Goal: Information Seeking & Learning: Find contact information

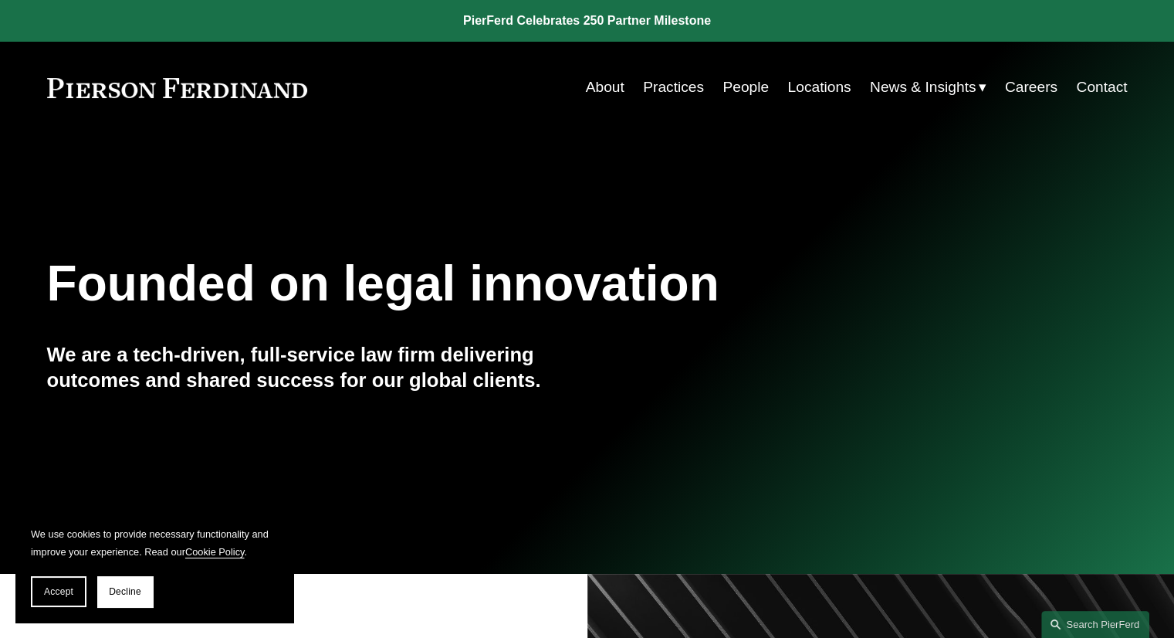
click at [824, 83] on link "Locations" at bounding box center [819, 87] width 63 height 29
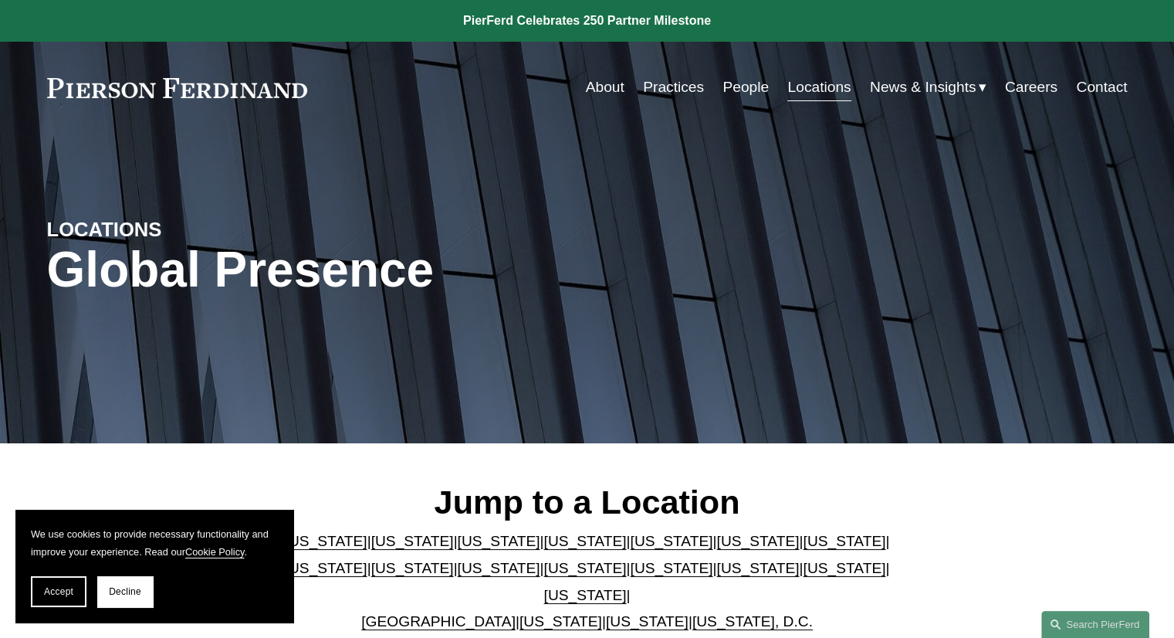
scroll to position [154, 0]
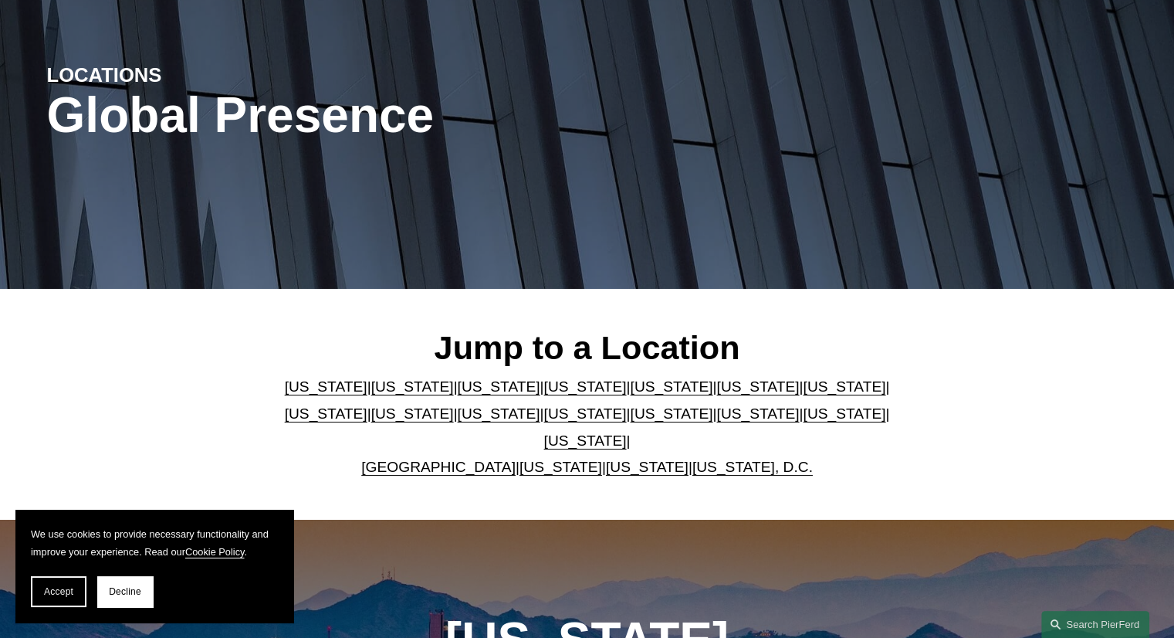
click at [458, 421] on link "New Jersey" at bounding box center [499, 413] width 83 height 16
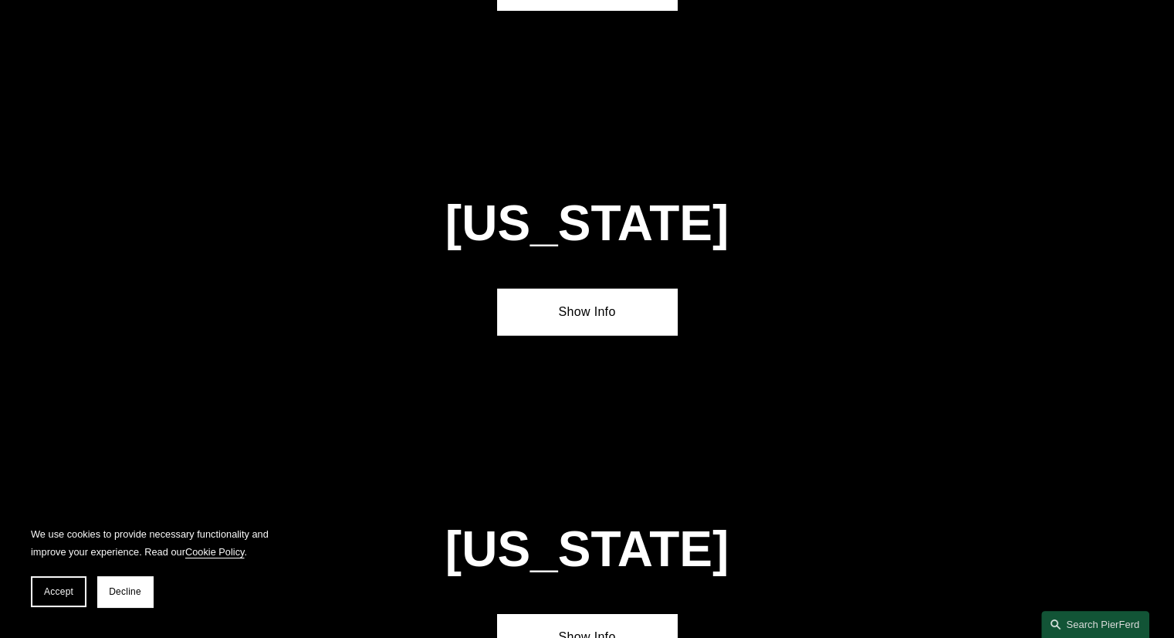
scroll to position [3590, 0]
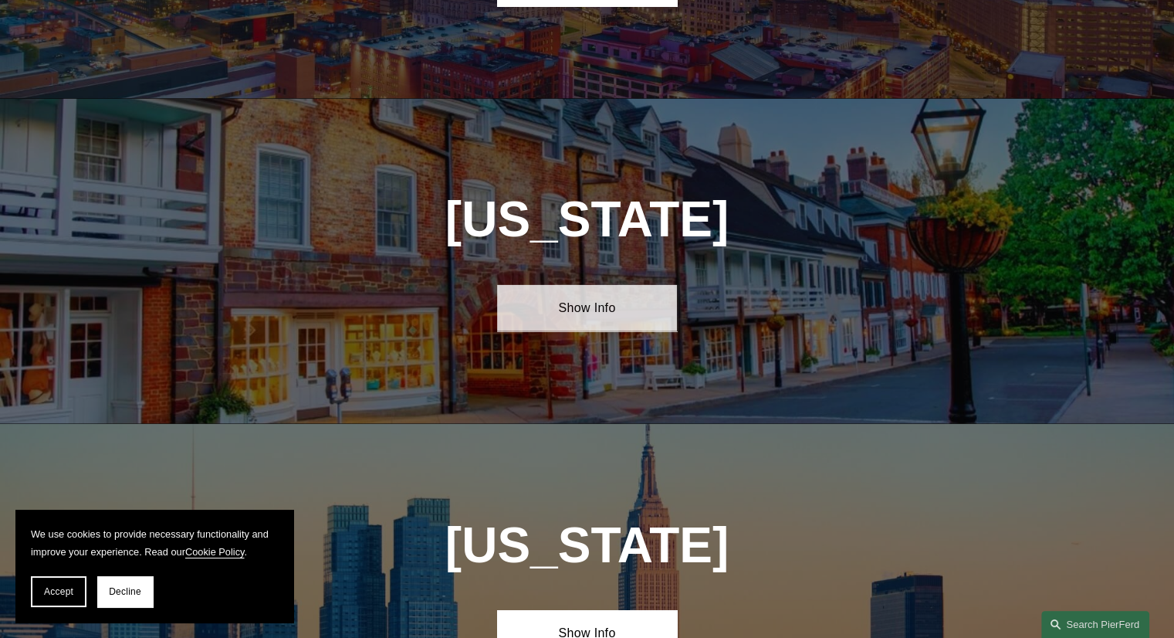
click at [621, 285] on link "Show Info" at bounding box center [587, 308] width 180 height 46
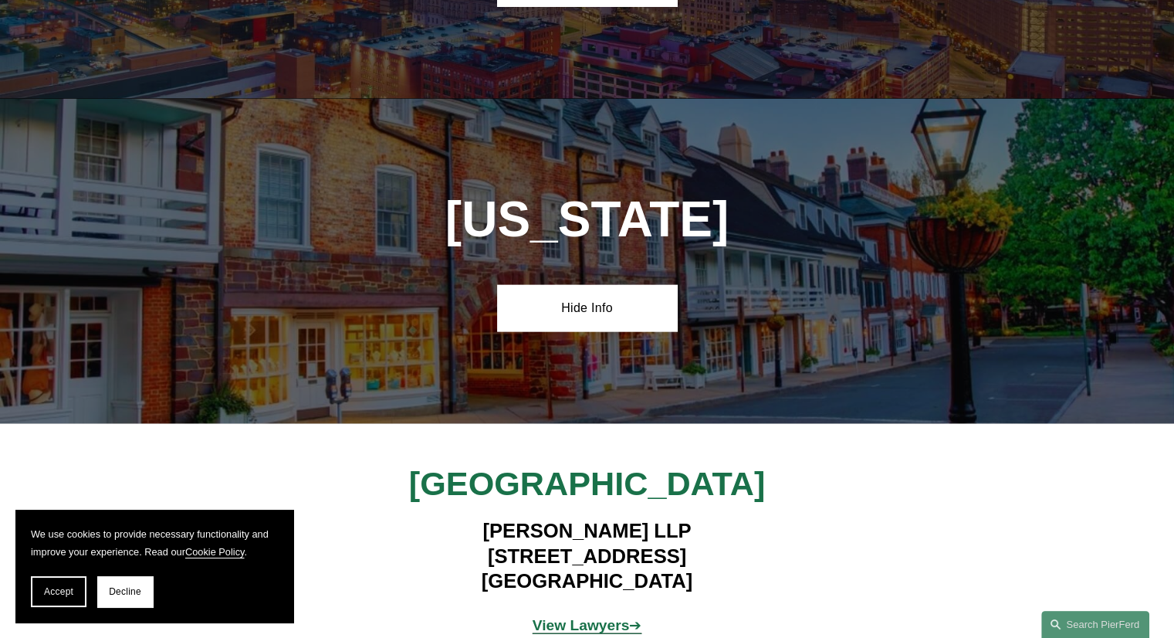
click at [599, 617] on strong "View Lawyers" at bounding box center [581, 625] width 97 height 16
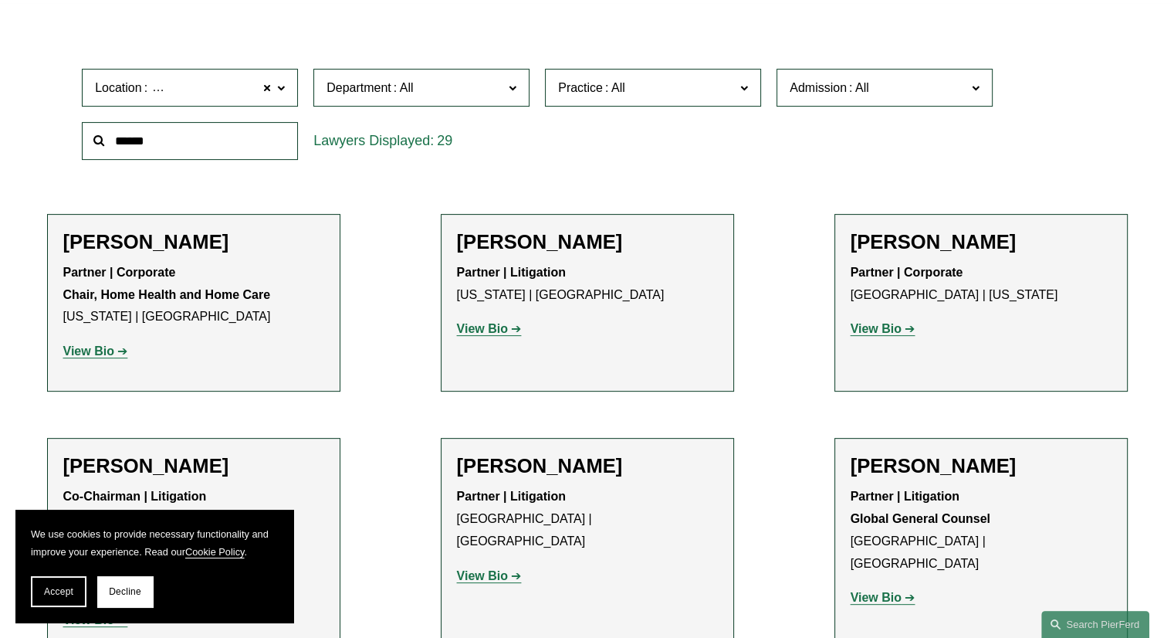
scroll to position [2471, 0]
